Goal: Check status: Verify the current state of an ongoing process or item

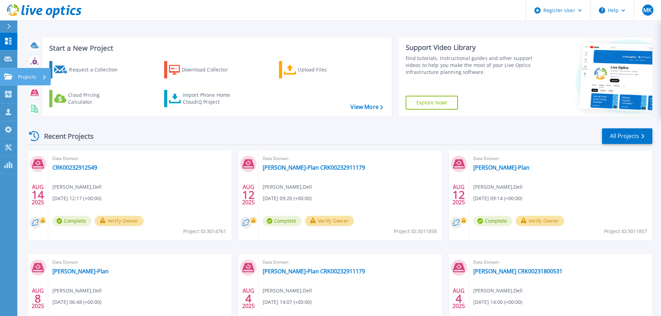
click at [7, 80] on link "Projects Projects" at bounding box center [8, 77] width 17 height 18
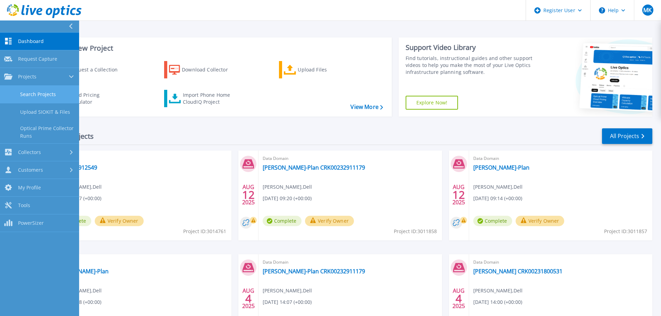
click at [33, 97] on link "Search Projects" at bounding box center [39, 95] width 79 height 18
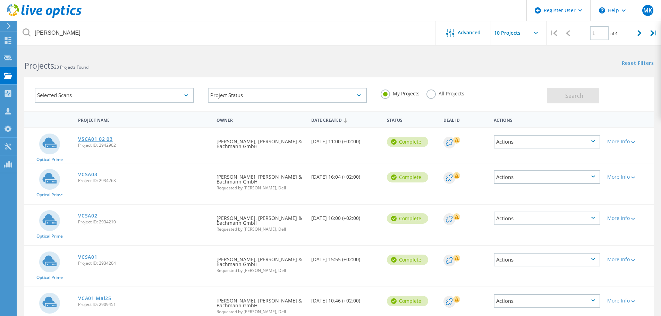
click at [104, 139] on link "VSCA01 02 03" at bounding box center [95, 139] width 34 height 5
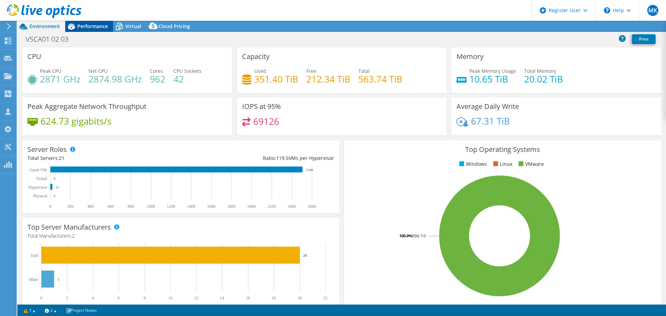
click at [82, 25] on span "Performance" at bounding box center [92, 26] width 31 height 7
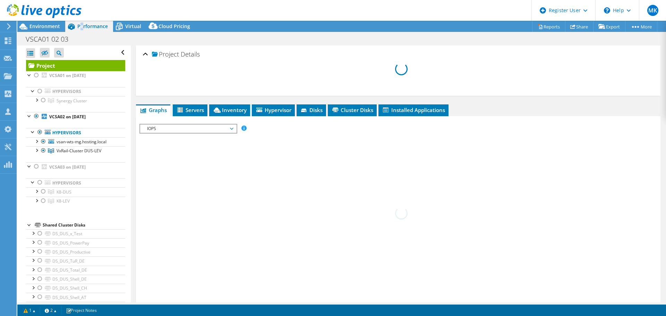
select select "EUFrankfurt"
select select "USD"
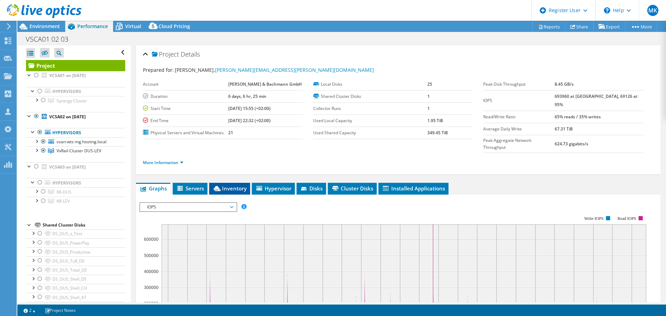
click at [241, 185] on span "Inventory" at bounding box center [230, 188] width 34 height 7
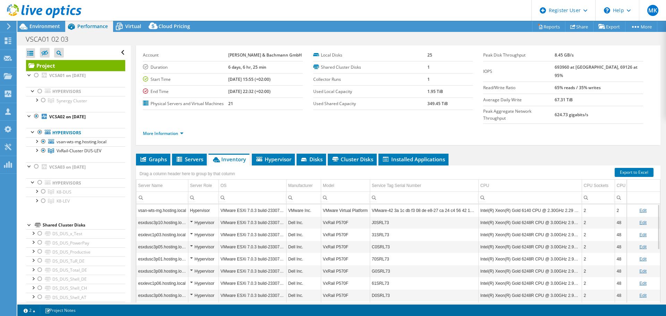
scroll to position [52, 0]
